Goal: Information Seeking & Learning: Find specific fact

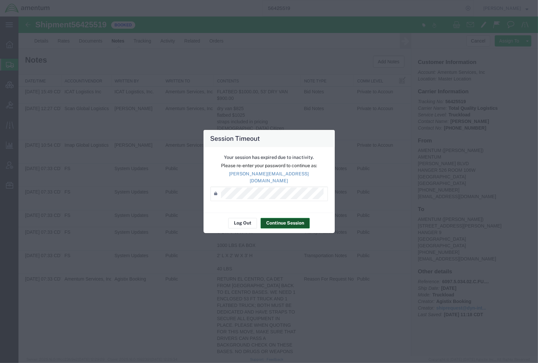
click at [287, 218] on button "Continue Session" at bounding box center [284, 223] width 49 height 11
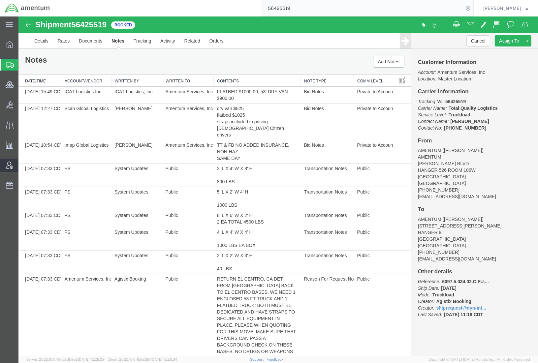
click at [23, 164] on span "Account Admin" at bounding box center [20, 165] width 5 height 13
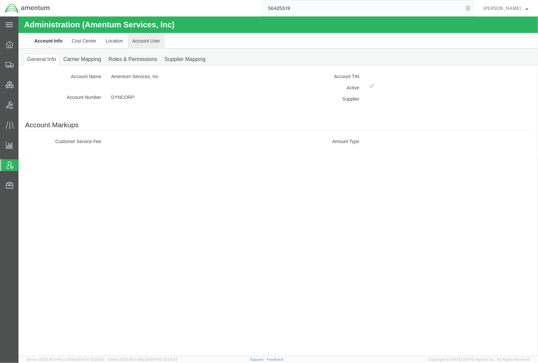
click at [140, 42] on link "Account User" at bounding box center [145, 41] width 37 height 16
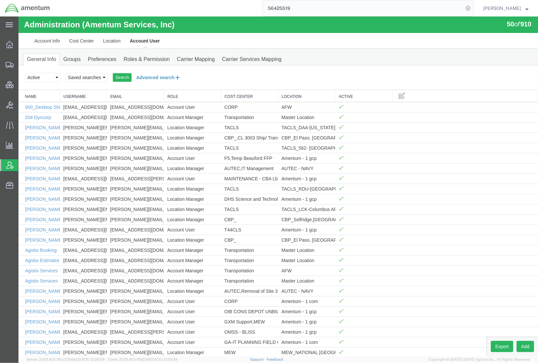
click at [137, 76] on button "Advanced search" at bounding box center [158, 77] width 54 height 11
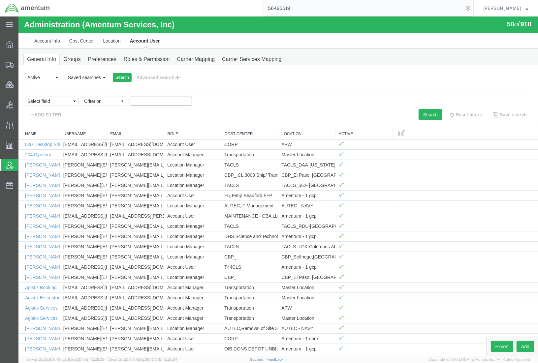
paste input "[EMAIL_ADDRESS][DOMAIN_NAME]"
type input "[EMAIL_ADDRESS][DOMAIN_NAME]"
click at [422, 114] on button "Search" at bounding box center [430, 114] width 24 height 11
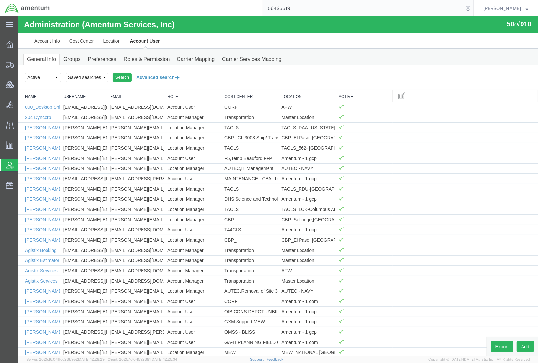
click at [158, 78] on button "Advanced search" at bounding box center [158, 77] width 54 height 11
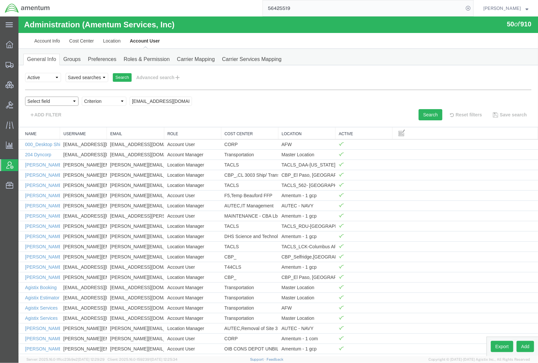
click at [65, 102] on select "Select field Cost Center Email Location Name Role Username" at bounding box center [51, 101] width 53 height 9
select select "email"
click at [25, 97] on select "Select field Cost Center Email Location Name Role Username" at bounding box center [51, 101] width 53 height 9
drag, startPoint x: 125, startPoint y: 121, endPoint x: 107, endPoint y: 104, distance: 24.3
click at [107, 104] on select "Criterion contains does not contain is is blank is not blank starts with" at bounding box center [103, 101] width 44 height 9
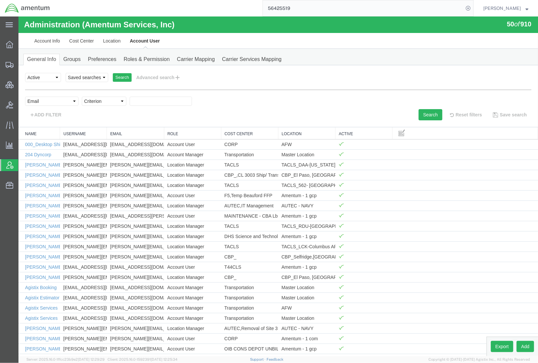
select select "contains"
click at [81, 97] on select "Criterion contains does not contain is is blank is not blank starts with" at bounding box center [103, 101] width 44 height 9
paste input "[EMAIL_ADDRESS][DOMAIN_NAME]"
click at [418, 115] on button "Search" at bounding box center [430, 114] width 24 height 11
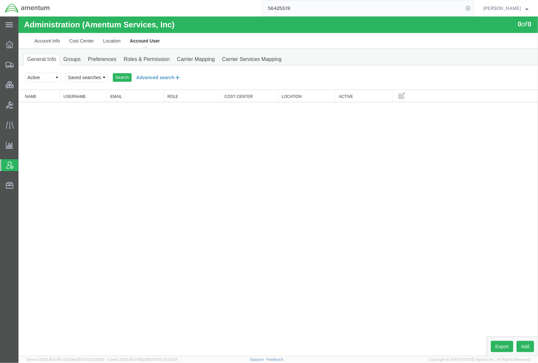
click at [153, 80] on button "Advanced search" at bounding box center [158, 77] width 54 height 11
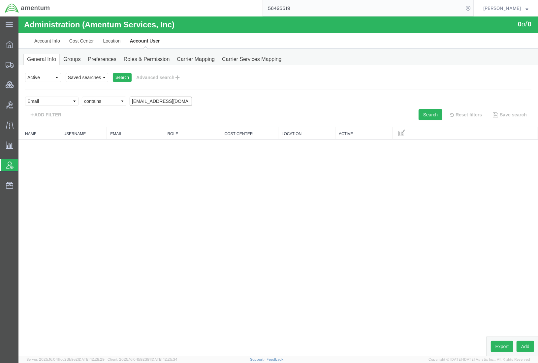
drag, startPoint x: 188, startPoint y: 101, endPoint x: 50, endPoint y: 86, distance: 138.9
click at [50, 86] on form "Select status Active All Inactive Saved searches Search Advanced search personN…" at bounding box center [278, 96] width 506 height 48
type input "[PERSON_NAME]"
click at [427, 112] on button "Search" at bounding box center [430, 114] width 24 height 11
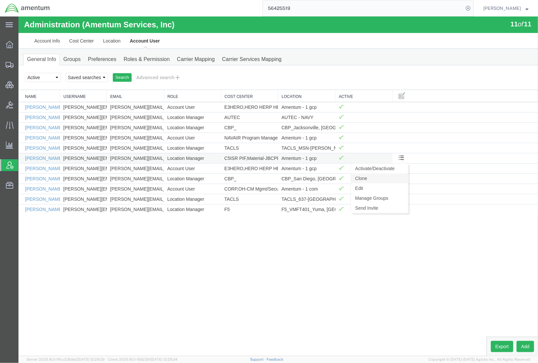
click at [360, 179] on link "Clone" at bounding box center [378, 178] width 57 height 10
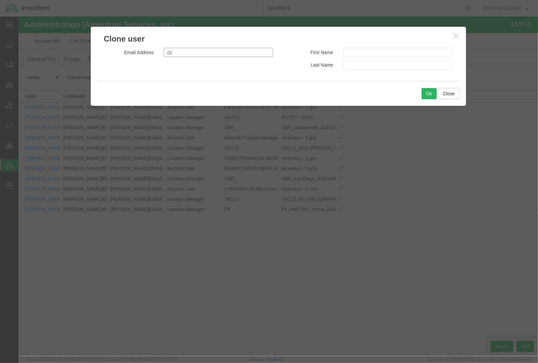
paste input "[EMAIL_ADDRESS][DOMAIN_NAME]"
type input "[EMAIL_ADDRESS][DOMAIN_NAME]"
paste input "[PERSON_NAME]"
drag, startPoint x: 378, startPoint y: 65, endPoint x: 358, endPoint y: 67, distance: 19.8
click at [358, 67] on input "[PERSON_NAME]" at bounding box center [397, 64] width 110 height 9
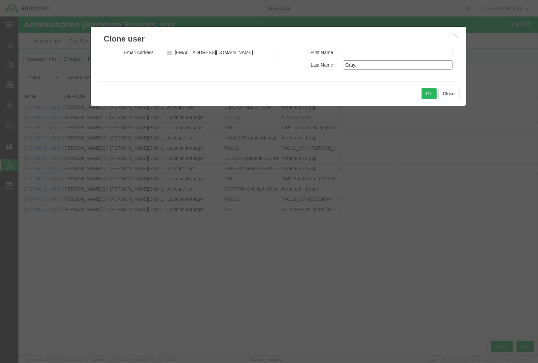
type input "Gray,"
paste input "Kayla"
type input "Kayla"
click at [391, 65] on input "Gray," at bounding box center [397, 64] width 110 height 9
type input "Gray"
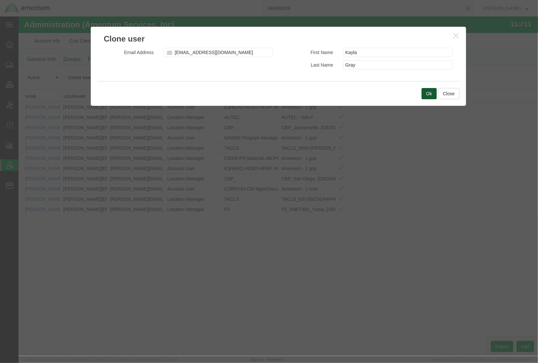
click at [429, 93] on button "Ok" at bounding box center [428, 93] width 15 height 11
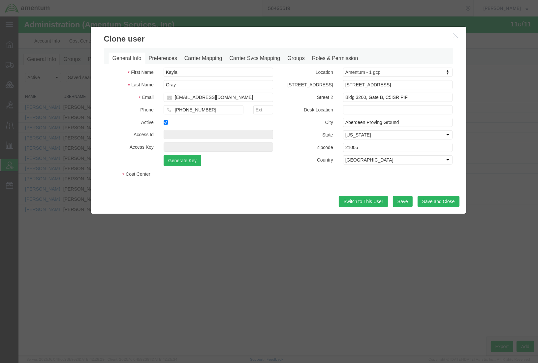
select select "COSTCENTER"
select select "DEPARTMENT"
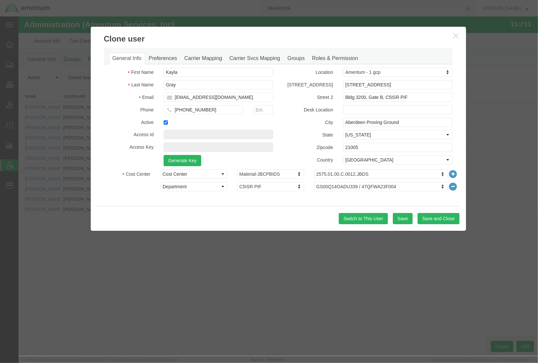
click at [458, 38] on button "button" at bounding box center [456, 36] width 8 height 8
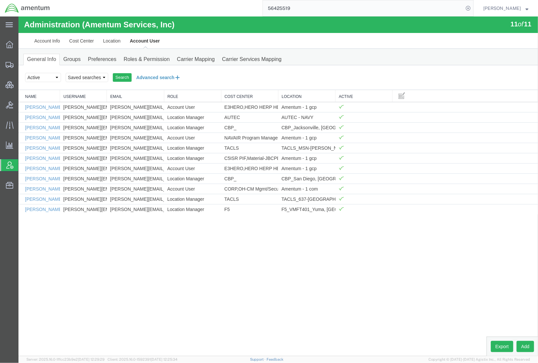
click at [150, 78] on button "Advanced search" at bounding box center [158, 77] width 54 height 11
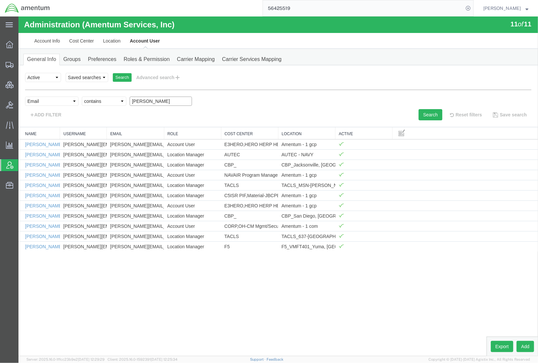
drag, startPoint x: 147, startPoint y: 102, endPoint x: 103, endPoint y: 98, distance: 43.4
click at [103, 98] on div "Select field Cost Center Email Location Name Role Username Criterion contains d…" at bounding box center [278, 103] width 506 height 13
type input "kayla"
click at [437, 119] on button "Search" at bounding box center [430, 114] width 24 height 11
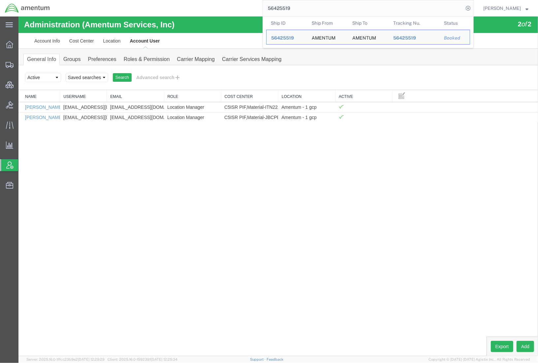
drag, startPoint x: 299, startPoint y: 7, endPoint x: 147, endPoint y: -7, distance: 152.9
click at [147, 0] on html "main_menu Created with Sketch. Collapse Menu Overview Shipments Shipment Manage…" at bounding box center [269, 181] width 538 height 363
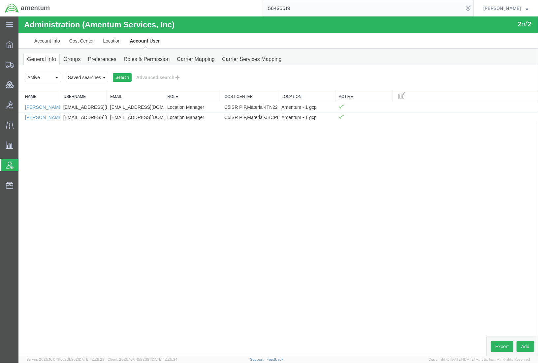
paste input "6781186646"
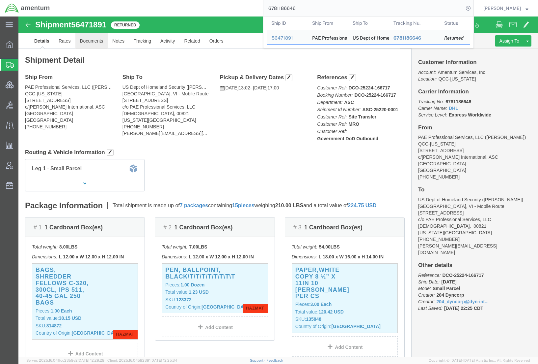
click link "Documents"
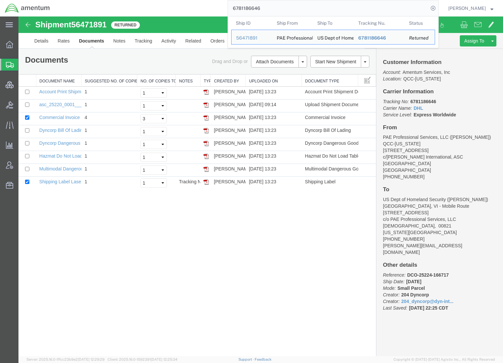
drag, startPoint x: 375, startPoint y: 10, endPoint x: 136, endPoint y: 5, distance: 239.3
click at [136, 5] on div "6781186646 Ship ID Ship From Ship To Tracking Nu. Status Ship ID 56471891 Ship …" at bounding box center [247, 8] width 384 height 16
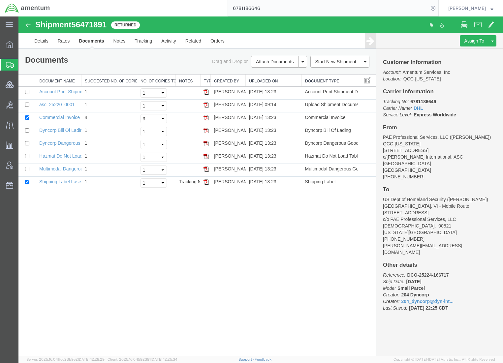
paste input "715850173989"
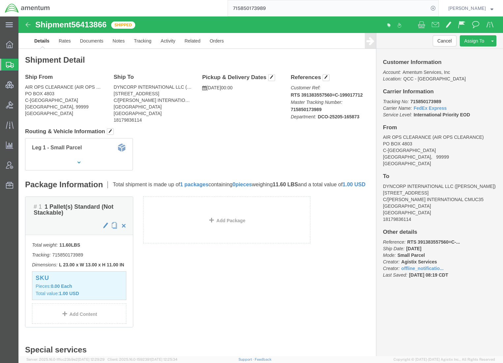
drag, startPoint x: 307, startPoint y: 7, endPoint x: 56, endPoint y: -8, distance: 251.6
click at [56, 0] on html "main_menu Created with Sketch. Collapse Menu Overview Shipments Shipment Manage…" at bounding box center [251, 181] width 503 height 363
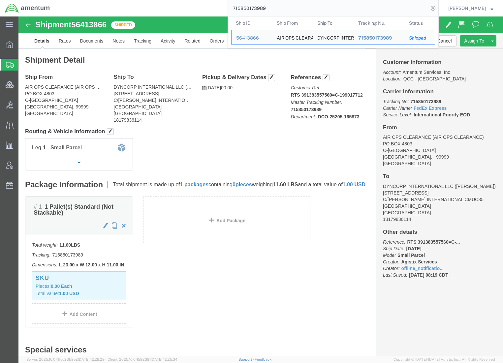
click div "Ship From AIR OPS CLEARANCE (AIR OPS CLEARANCE) [STREET_ADDRESS] Ship To DYNCOR…"
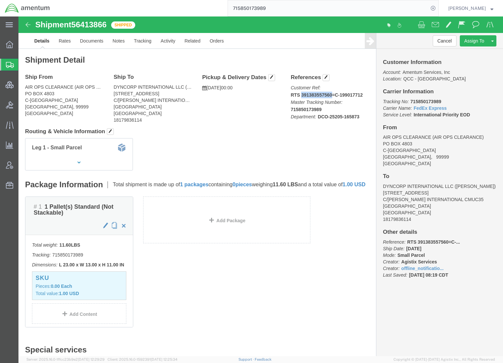
drag, startPoint x: 312, startPoint y: 80, endPoint x: 280, endPoint y: 77, distance: 32.1
click b "RTS 391383557560=C-199017712"
copy b "391383557560"
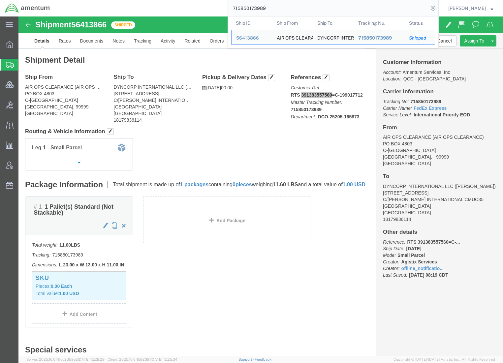
drag, startPoint x: 306, startPoint y: 8, endPoint x: 140, endPoint y: -7, distance: 166.7
click at [140, 0] on html "main_menu Created with Sketch. Collapse Menu Overview Shipments Shipment Manage…" at bounding box center [251, 181] width 503 height 363
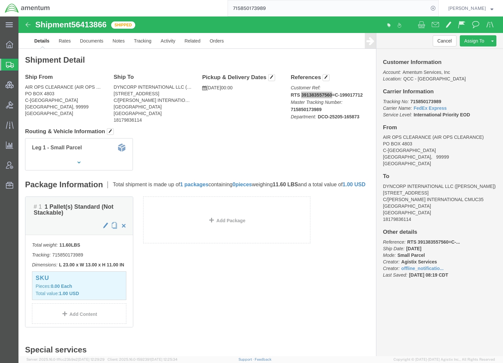
paste input "391383557560"
type input "391383557560"
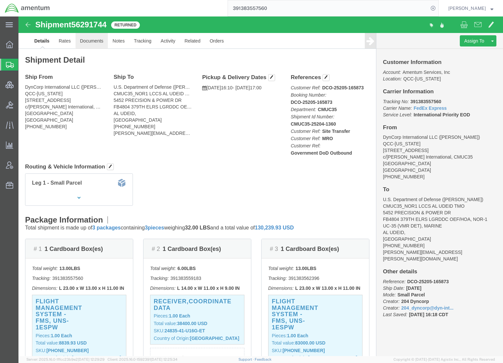
click link "Documents"
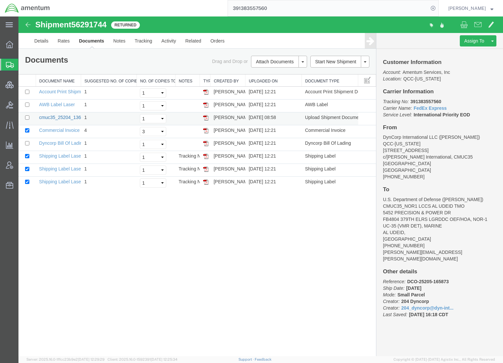
click at [59, 117] on link "cmuc35_25204_1360.pdf" at bounding box center [65, 117] width 52 height 5
